Goal: Find specific page/section: Find specific page/section

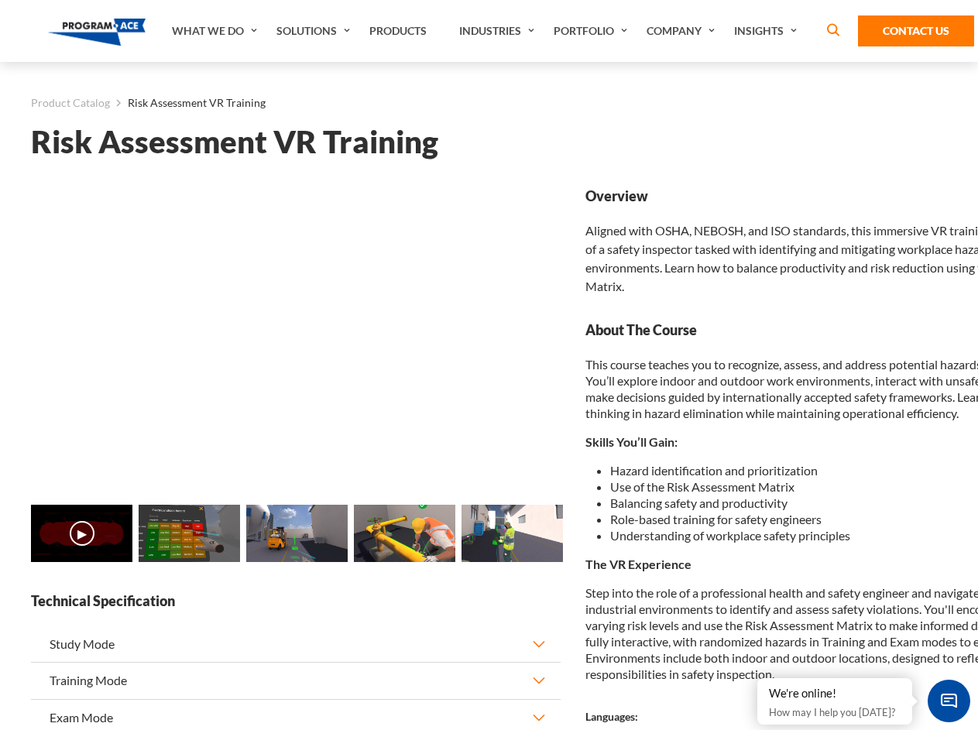
click at [315, 31] on link "Solutions" at bounding box center [315, 31] width 93 height 62
click at [0, 0] on div "AI & Computer Vision Solutions Computer Vision Quality Control AI tools for fas…" at bounding box center [0, 0] width 0 height 0
click at [0, 0] on div "AI & Computer Vision Solutions Virtual Training Solutions Virtual Tour Solution…" at bounding box center [0, 0] width 0 height 0
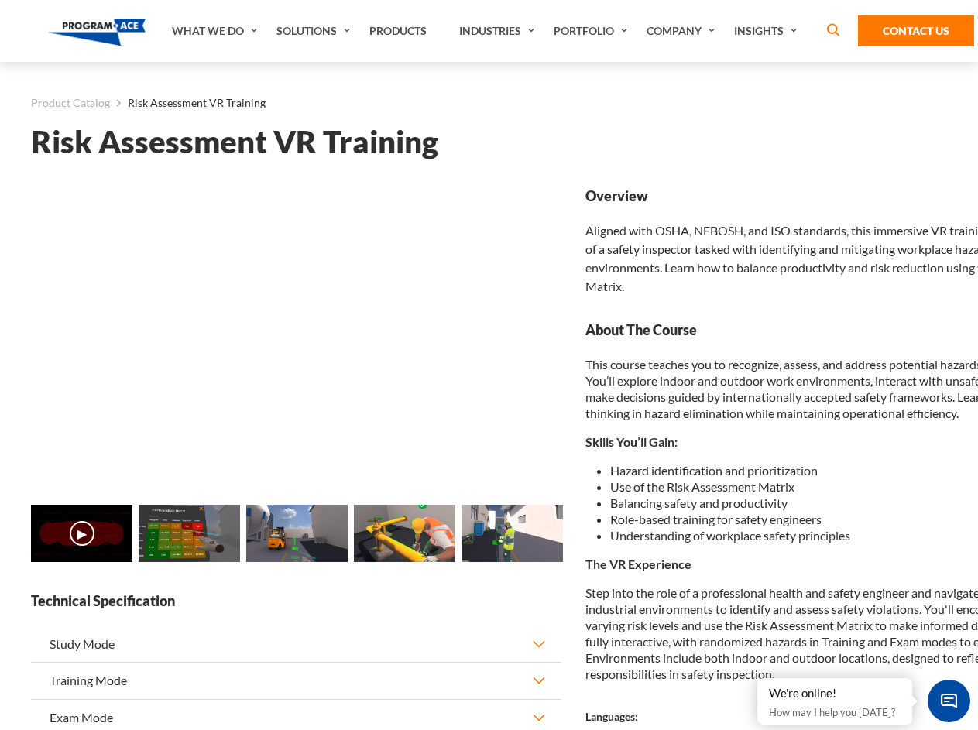
click at [0, 0] on div "AI & Computer Vision Solutions Virtual Training Solutions Virtual Tour Solution…" at bounding box center [0, 0] width 0 height 0
click at [0, 0] on div "AI & Computer Vision Solutions Computer Vision Quality Control AI tools for fas…" at bounding box center [0, 0] width 0 height 0
